Goal: Transaction & Acquisition: Purchase product/service

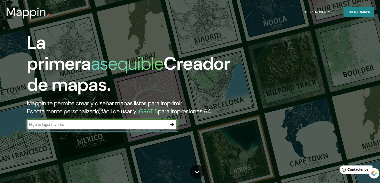
click at [148, 127] on input "text" at bounding box center [97, 124] width 140 height 6
click at [115, 127] on input "text" at bounding box center [97, 124] width 140 height 6
click at [361, 15] on font "mapa" at bounding box center [365, 12] width 9 height 7
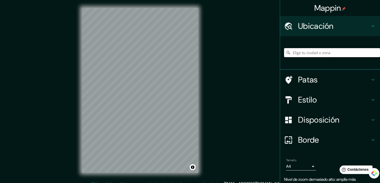
click at [315, 50] on input "Elige tu ciudad o zona" at bounding box center [332, 52] width 96 height 9
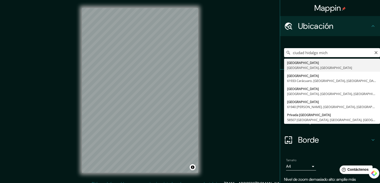
type input "[GEOGRAPHIC_DATA], [GEOGRAPHIC_DATA], [GEOGRAPHIC_DATA]"
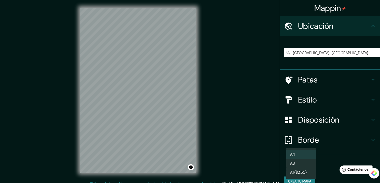
click at [306, 166] on body "Mappin Ubicación [GEOGRAPHIC_DATA], [GEOGRAPHIC_DATA], [GEOGRAPHIC_DATA] [GEOGR…" at bounding box center [190, 91] width 380 height 183
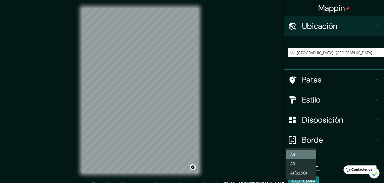
click at [306, 150] on li "A4" at bounding box center [301, 154] width 30 height 9
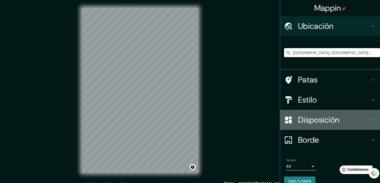
click at [318, 126] on div "Disposición" at bounding box center [330, 120] width 100 height 20
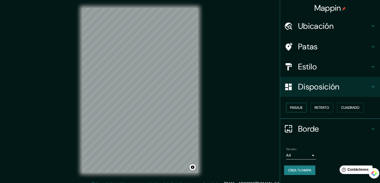
click at [300, 107] on font "Paisaje" at bounding box center [296, 107] width 13 height 5
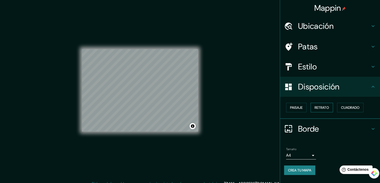
click at [324, 110] on font "Retrato" at bounding box center [322, 107] width 15 height 7
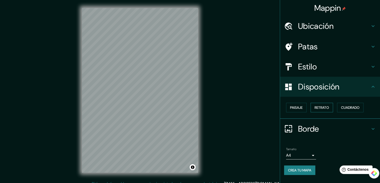
drag, startPoint x: 295, startPoint y: 109, endPoint x: 320, endPoint y: 110, distance: 25.0
click at [295, 109] on font "Paisaje" at bounding box center [296, 107] width 13 height 5
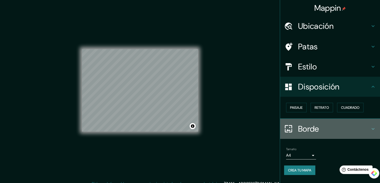
click at [315, 132] on font "Borde" at bounding box center [308, 128] width 21 height 11
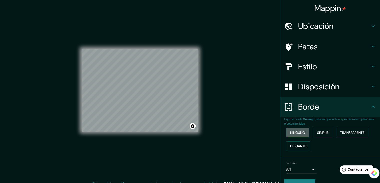
click at [295, 133] on font "Ninguno" at bounding box center [297, 132] width 15 height 5
click at [326, 131] on font "Simple" at bounding box center [322, 132] width 11 height 5
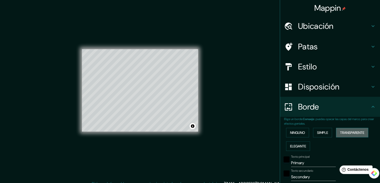
click at [352, 133] on font "Transparente" at bounding box center [352, 132] width 24 height 5
click at [293, 145] on font "Elegante" at bounding box center [298, 146] width 16 height 5
click at [294, 132] on font "Ninguno" at bounding box center [297, 132] width 15 height 5
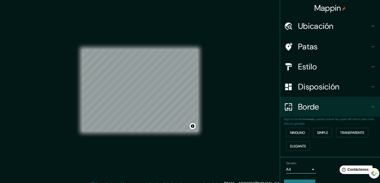
click at [322, 87] on font "Disposición" at bounding box center [318, 86] width 41 height 11
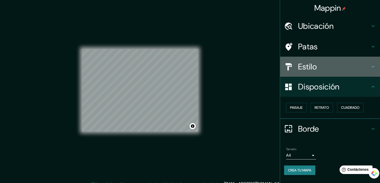
click at [327, 69] on h4 "Estilo" at bounding box center [334, 67] width 72 height 10
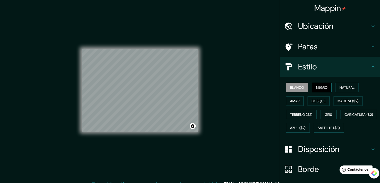
click at [322, 87] on font "Negro" at bounding box center [322, 87] width 12 height 5
click at [348, 87] on font "Natural" at bounding box center [347, 87] width 15 height 5
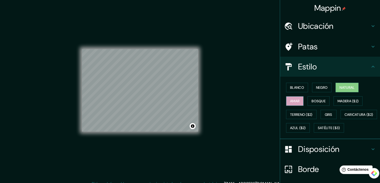
click at [291, 99] on font "Amar" at bounding box center [295, 101] width 10 height 5
click at [312, 99] on font "Bosque" at bounding box center [319, 101] width 14 height 5
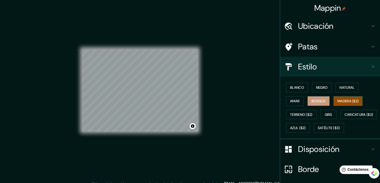
click at [343, 101] on font "Madera ($2)" at bounding box center [348, 101] width 21 height 5
click at [329, 112] on font "Gris" at bounding box center [329, 114] width 8 height 5
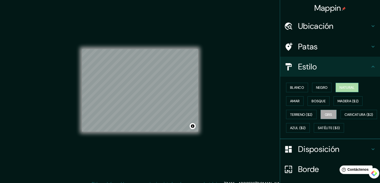
click at [348, 86] on font "Natural" at bounding box center [347, 87] width 15 height 5
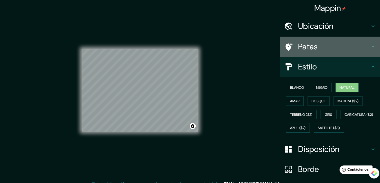
click at [322, 48] on h4 "Patas" at bounding box center [334, 47] width 72 height 10
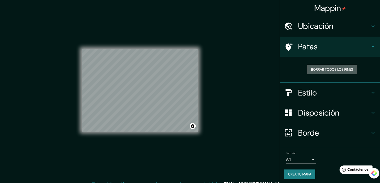
click at [321, 71] on font "Borrar todos los pines" at bounding box center [332, 69] width 42 height 7
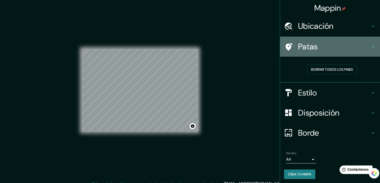
click at [315, 50] on h4 "Patas" at bounding box center [334, 47] width 72 height 10
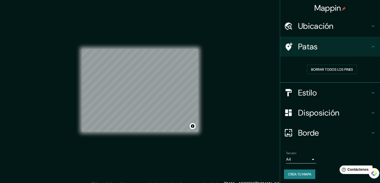
click at [332, 28] on h4 "Ubicación" at bounding box center [334, 26] width 72 height 10
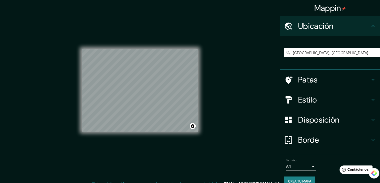
click at [228, 103] on div "Mappin Ubicación [GEOGRAPHIC_DATA], [GEOGRAPHIC_DATA], [GEOGRAPHIC_DATA] [GEOGR…" at bounding box center [190, 94] width 380 height 188
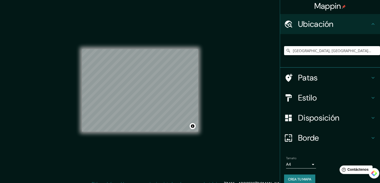
scroll to position [9, 0]
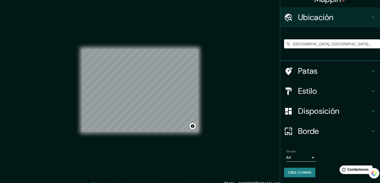
click at [302, 174] on font "Crea tu mapa" at bounding box center [299, 172] width 23 height 5
click at [297, 169] on font "Crea tu mapa" at bounding box center [299, 172] width 23 height 7
click at [288, 172] on font "Crea tu mapa" at bounding box center [299, 172] width 23 height 5
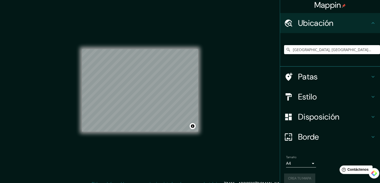
scroll to position [0, 0]
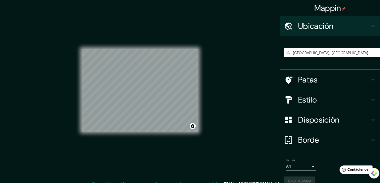
click at [325, 4] on font "Mappin" at bounding box center [328, 8] width 27 height 11
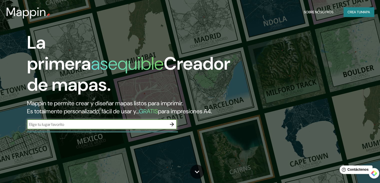
click at [172, 127] on icon "button" at bounding box center [172, 124] width 6 height 6
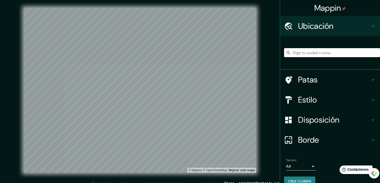
click at [308, 51] on input "Elige tu ciudad o zona" at bounding box center [332, 52] width 96 height 9
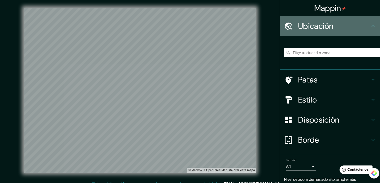
click at [309, 25] on font "Ubicación" at bounding box center [316, 26] width 36 height 11
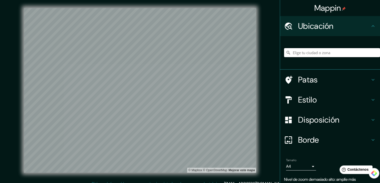
click at [316, 49] on input "Elige tu ciudad o zona" at bounding box center [332, 52] width 96 height 9
type input "[GEOGRAPHIC_DATA], [GEOGRAPHIC_DATA], [GEOGRAPHIC_DATA]"
click at [314, 81] on font "Patas" at bounding box center [308, 79] width 20 height 11
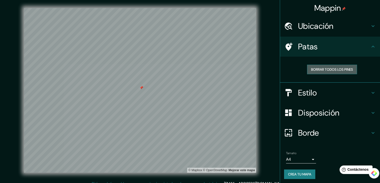
click at [320, 68] on font "Borrar todos los pines" at bounding box center [332, 69] width 42 height 5
drag, startPoint x: 309, startPoint y: 80, endPoint x: 308, endPoint y: 87, distance: 6.6
click at [308, 81] on div "Borrar todos los pines" at bounding box center [330, 70] width 100 height 26
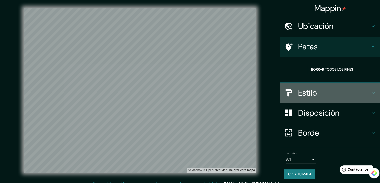
click at [308, 89] on font "Estilo" at bounding box center [307, 92] width 19 height 11
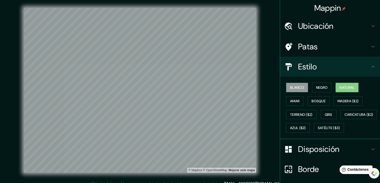
click at [295, 87] on font "Blanco" at bounding box center [297, 87] width 14 height 5
click at [313, 87] on button "Negro" at bounding box center [322, 88] width 20 height 10
click at [350, 87] on font "Natural" at bounding box center [347, 87] width 15 height 5
click at [294, 100] on font "Amar" at bounding box center [295, 101] width 10 height 5
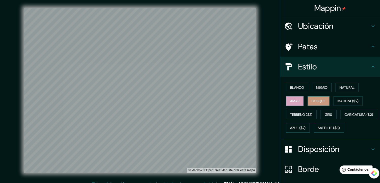
click at [312, 100] on font "Bosque" at bounding box center [319, 101] width 14 height 5
click at [326, 112] on font "Gris" at bounding box center [329, 114] width 8 height 5
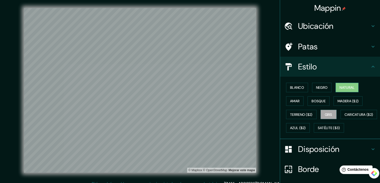
click at [346, 86] on font "Natural" at bounding box center [347, 87] width 15 height 5
click at [318, 130] on font "Satélite ($3)" at bounding box center [329, 128] width 22 height 5
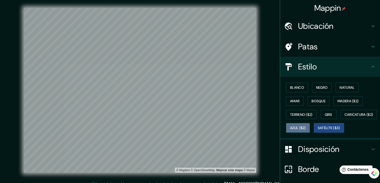
click at [306, 126] on font "Azul ($2)" at bounding box center [298, 128] width 16 height 5
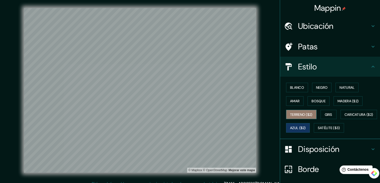
click at [306, 113] on font "Terreno ($2)" at bounding box center [301, 114] width 23 height 5
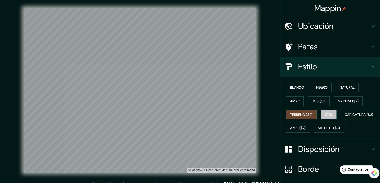
click at [325, 113] on font "Gris" at bounding box center [329, 114] width 8 height 5
click at [313, 98] on font "Bosque" at bounding box center [319, 101] width 14 height 7
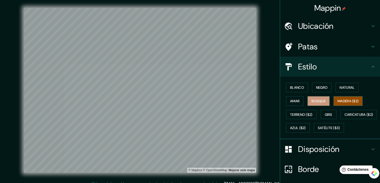
click at [348, 99] on font "Madera ($2)" at bounding box center [348, 101] width 21 height 5
click at [316, 96] on button "Bosque" at bounding box center [319, 101] width 22 height 10
click at [290, 103] on font "Amar" at bounding box center [295, 101] width 10 height 7
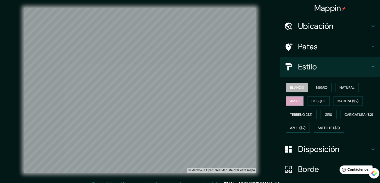
click at [291, 89] on font "Blanco" at bounding box center [297, 87] width 14 height 5
click at [320, 86] on font "Negro" at bounding box center [322, 87] width 12 height 5
click at [360, 86] on div "Blanco Negro Natural Amar Bosque Madera ($2) Terreno ($2) Gris Caricatura ($2) …" at bounding box center [332, 108] width 96 height 54
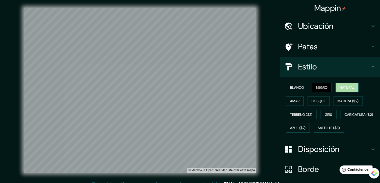
click at [352, 87] on font "Natural" at bounding box center [347, 87] width 15 height 5
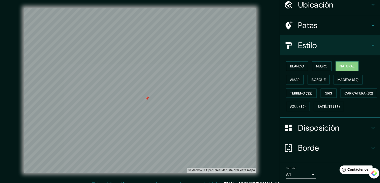
scroll to position [51, 0]
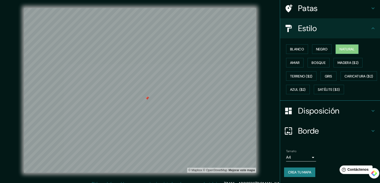
click at [298, 131] on font "Borde" at bounding box center [308, 130] width 21 height 11
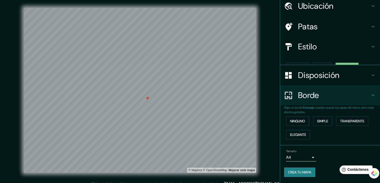
scroll to position [11, 0]
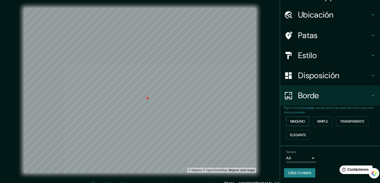
click at [297, 118] on font "Ninguno" at bounding box center [297, 121] width 15 height 7
click at [329, 72] on font "Disposición" at bounding box center [318, 75] width 41 height 11
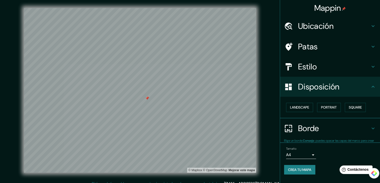
scroll to position [0, 0]
click at [317, 66] on font "Estilo" at bounding box center [307, 66] width 19 height 11
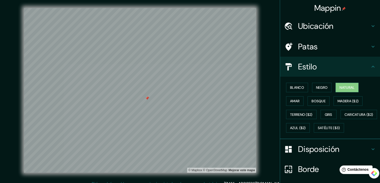
click at [318, 47] on h4 "Patas" at bounding box center [334, 47] width 72 height 10
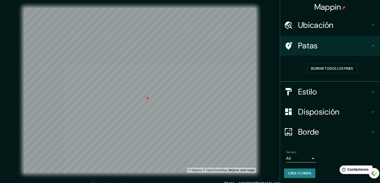
scroll to position [1, 0]
click at [295, 175] on font "Crea tu mapa" at bounding box center [299, 172] width 23 height 7
